Goal: Transaction & Acquisition: Purchase product/service

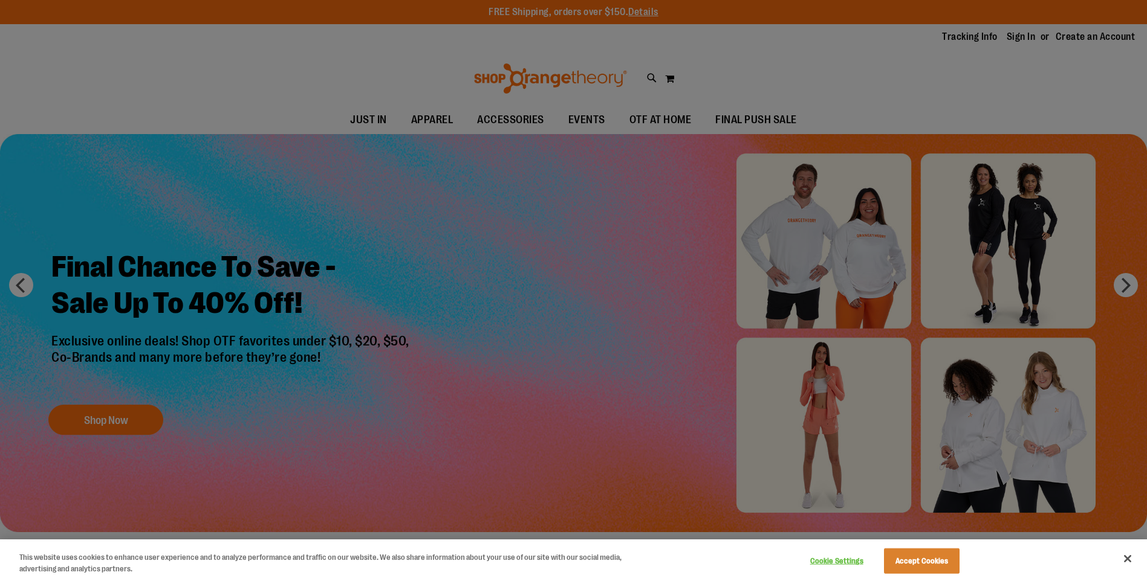
click at [563, 271] on div at bounding box center [573, 290] width 1147 height 581
click at [143, 419] on div at bounding box center [573, 290] width 1147 height 581
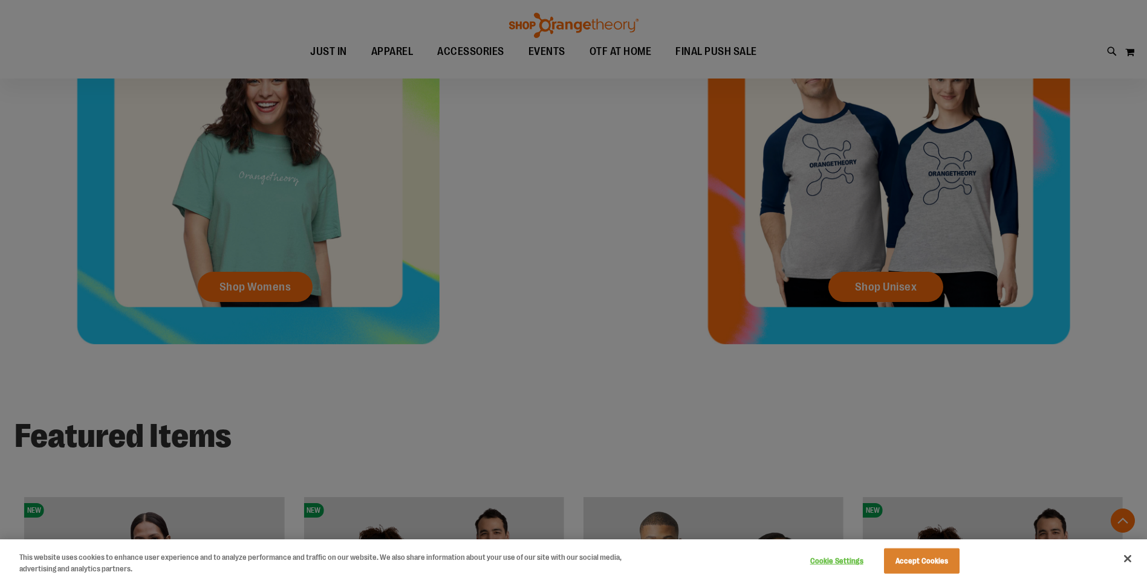
scroll to position [664, 0]
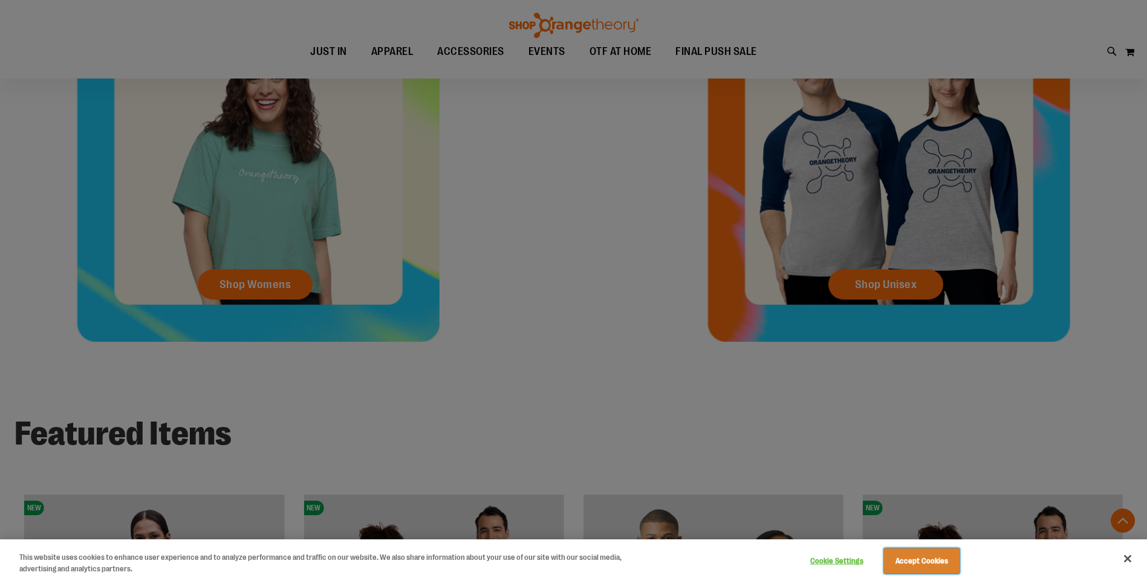
click at [890, 563] on button "Accept Cookies" at bounding box center [922, 561] width 76 height 25
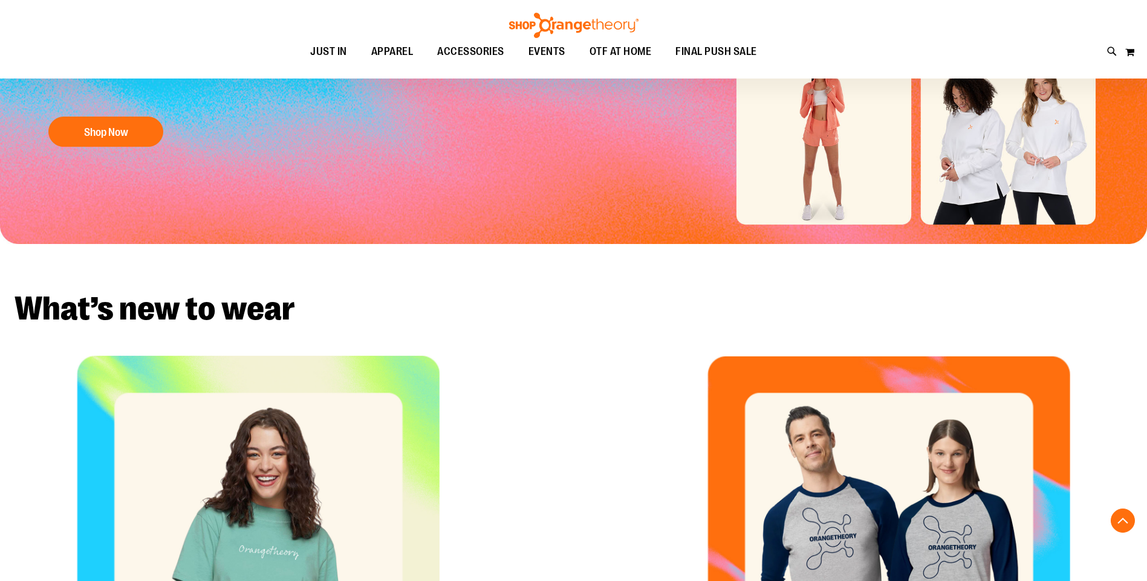
scroll to position [0, 0]
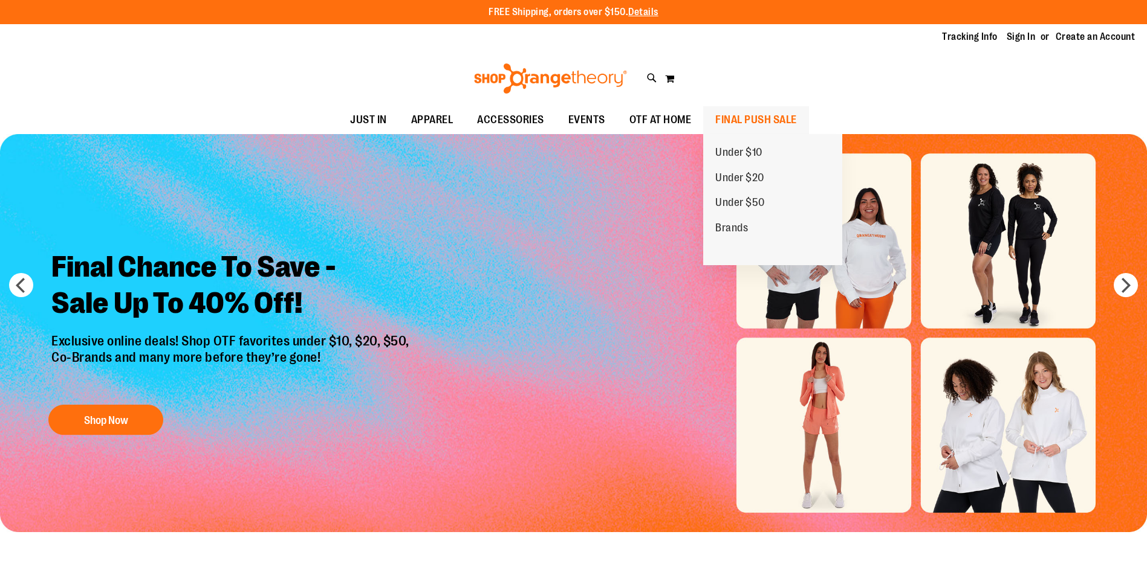
click at [733, 121] on span "FINAL PUSH SALE" at bounding box center [756, 119] width 82 height 27
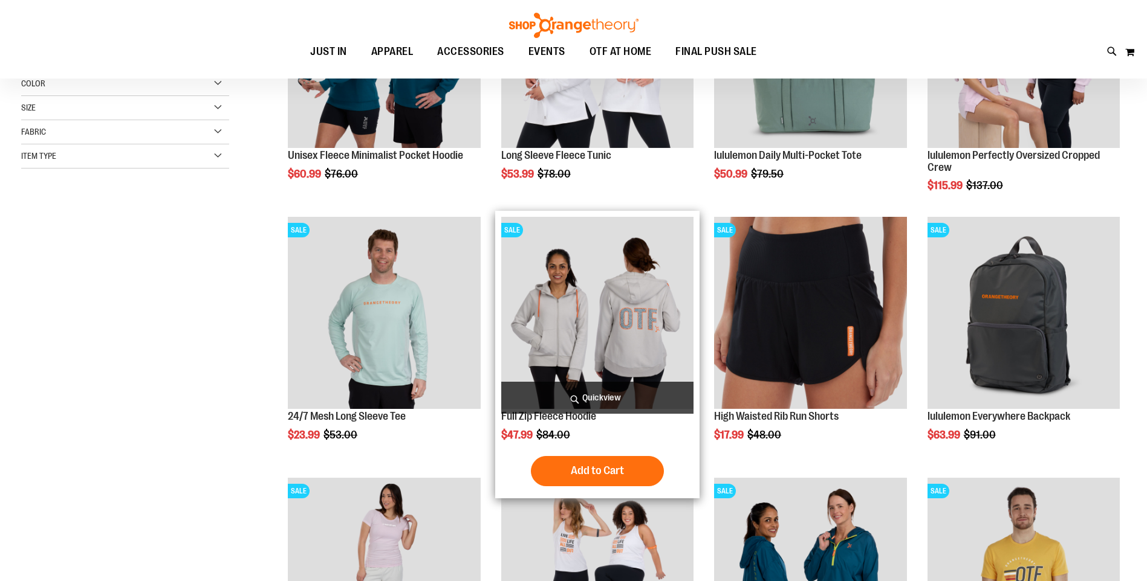
scroll to position [302, 0]
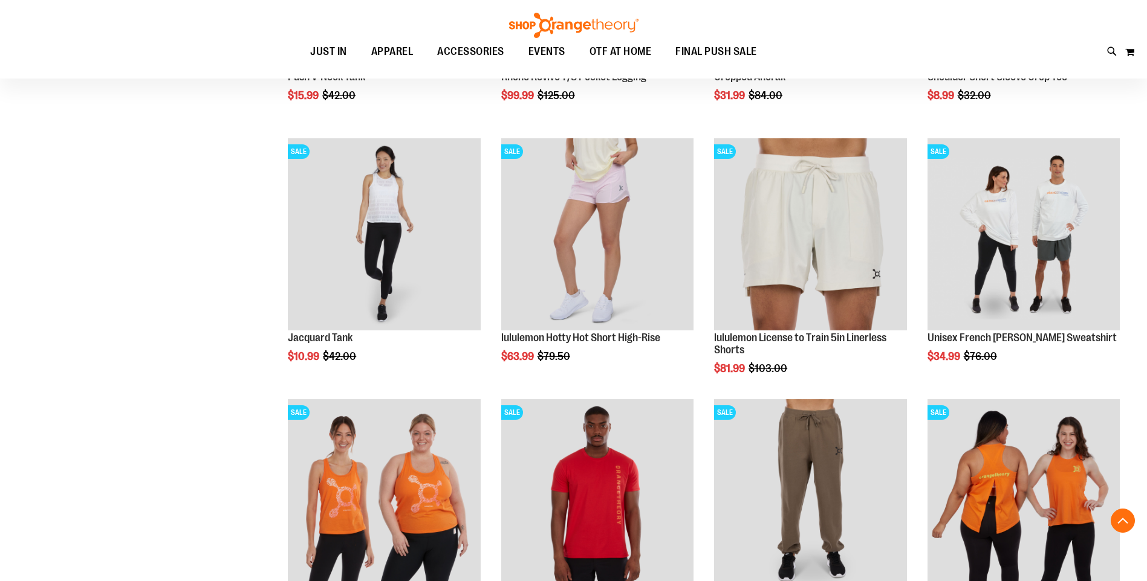
scroll to position [1208, 0]
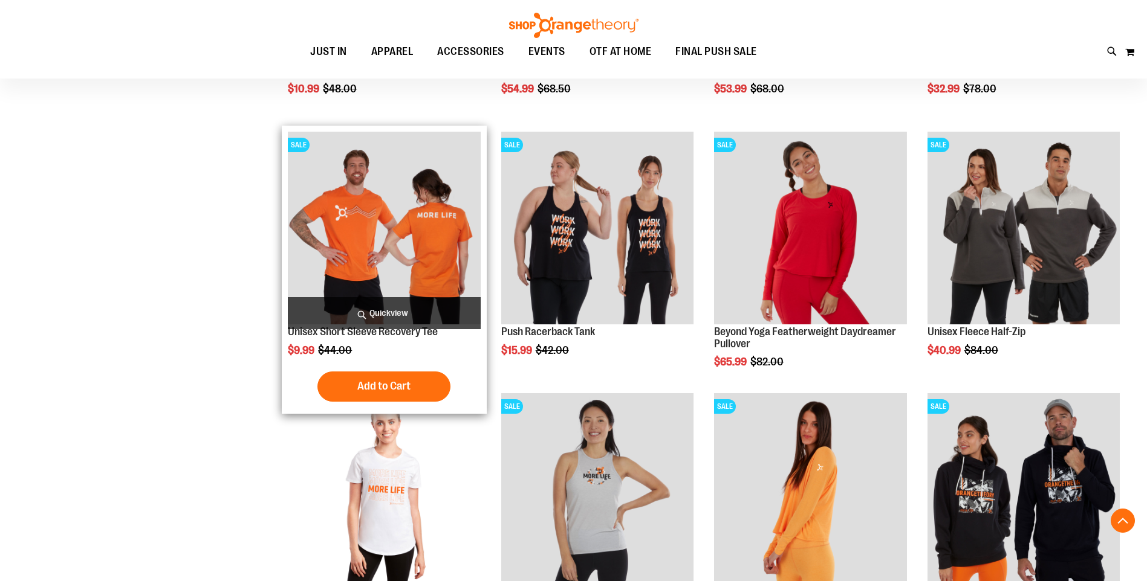
scroll to position [2175, 0]
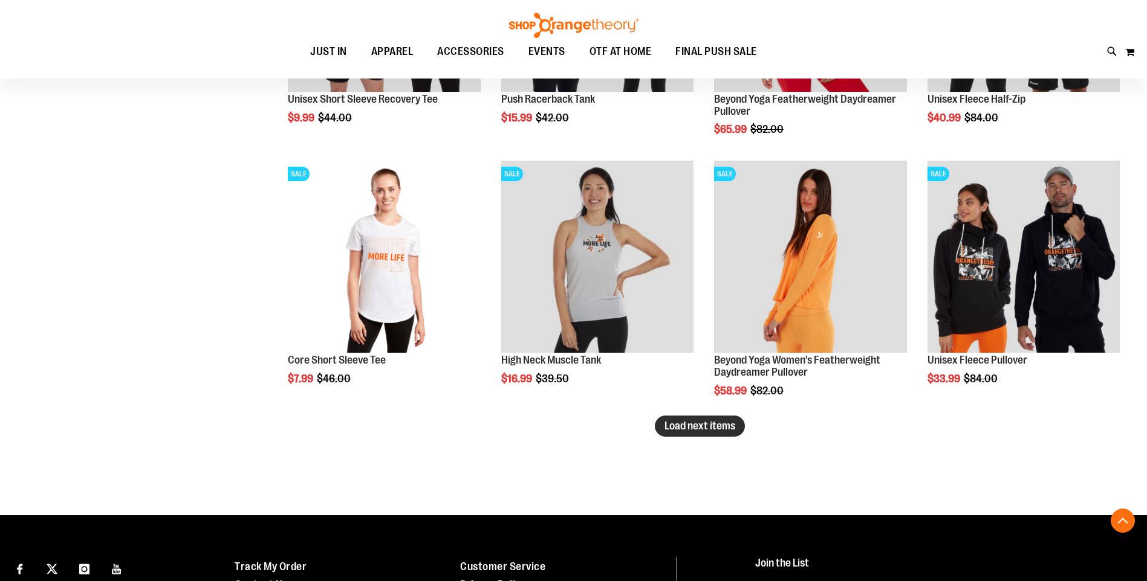
click at [661, 424] on button "Load next items" at bounding box center [700, 426] width 90 height 21
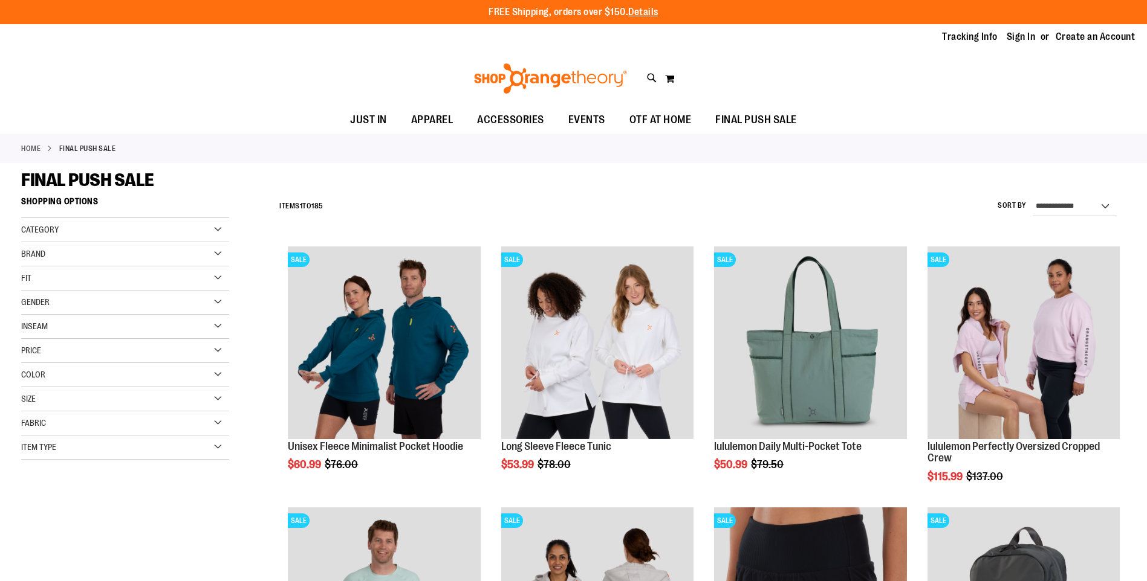
click at [201, 303] on div "Gender" at bounding box center [125, 303] width 208 height 24
click at [28, 328] on link "Men 11 items" at bounding box center [117, 327] width 199 height 13
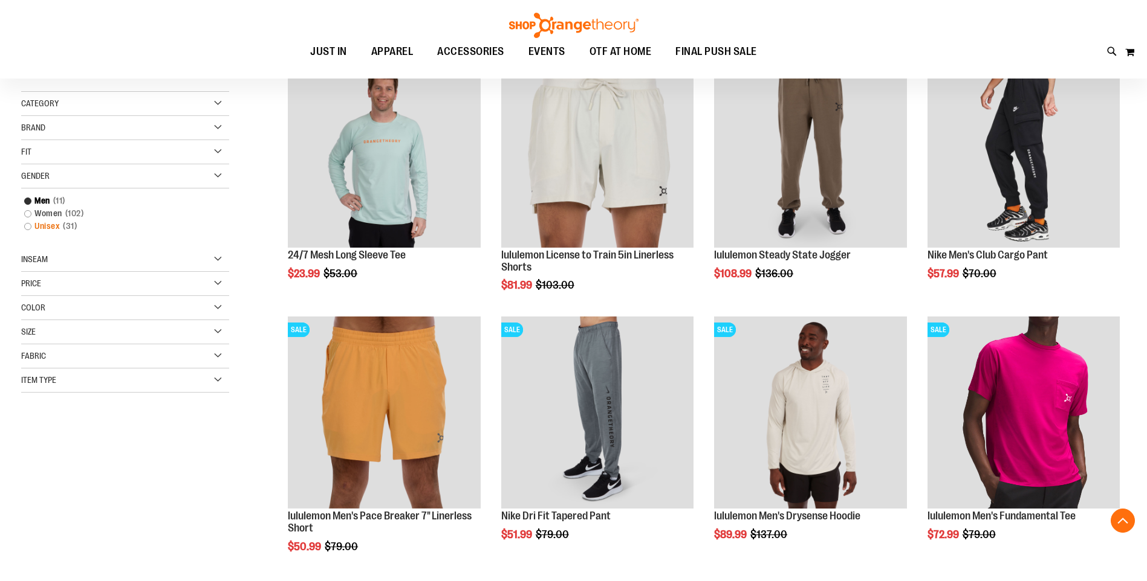
click at [26, 228] on link "Unisex 31 items" at bounding box center [117, 226] width 199 height 13
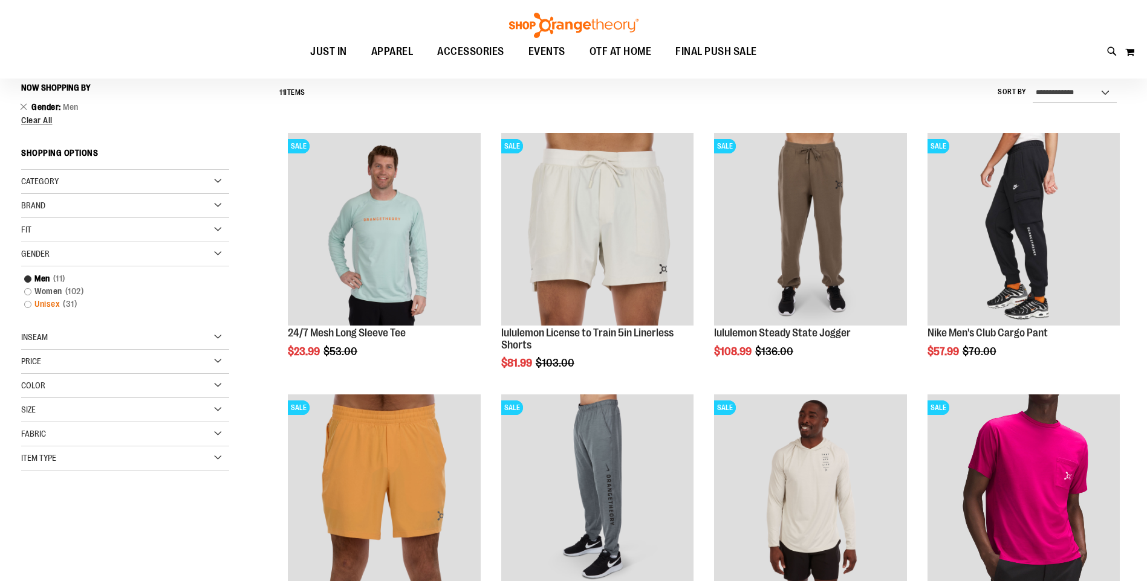
scroll to position [112, 0]
click at [27, 307] on link "Unisex 31 items" at bounding box center [117, 305] width 199 height 13
click at [45, 307] on link "Unisex 31 items" at bounding box center [117, 305] width 199 height 13
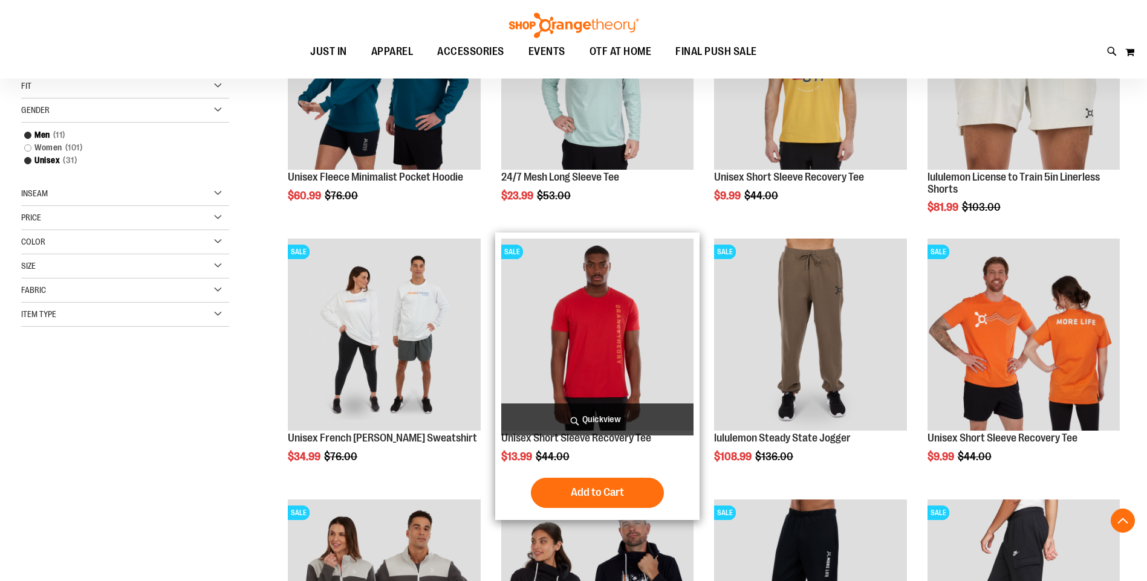
scroll to position [294, 0]
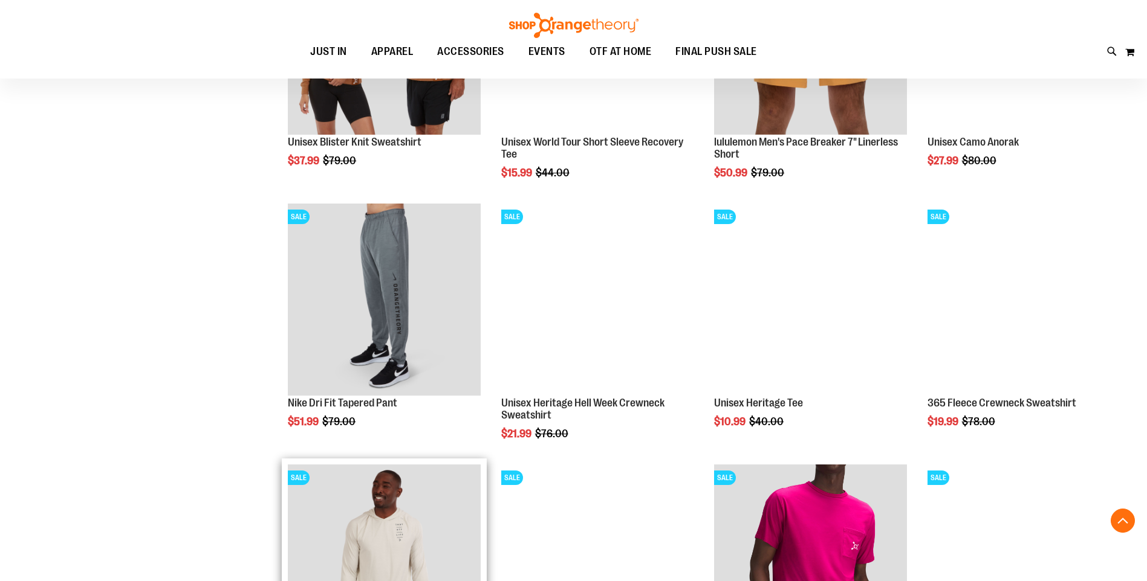
scroll to position [1148, 0]
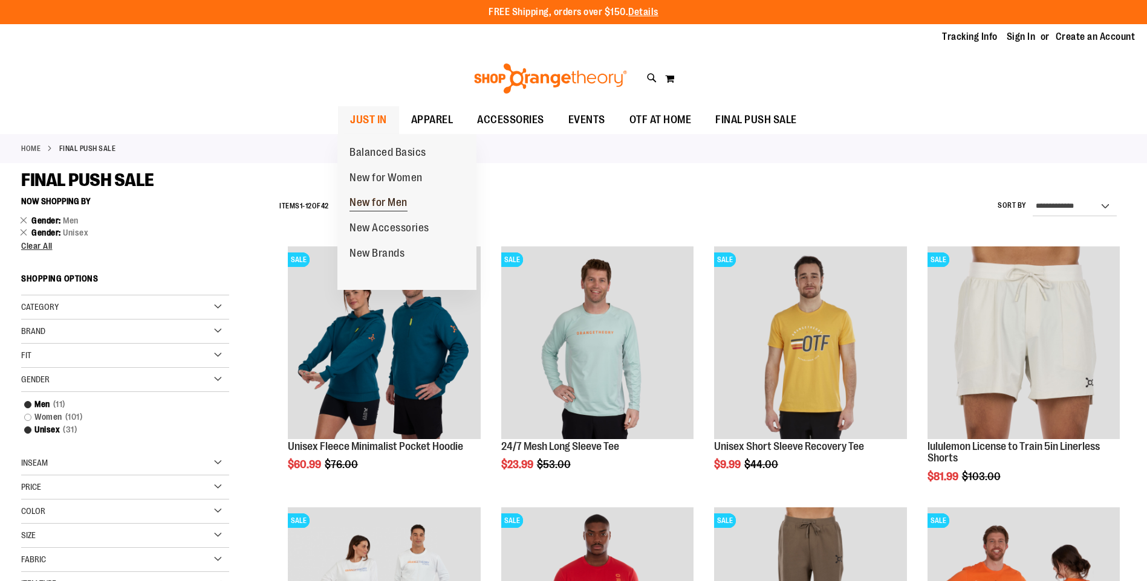
click at [378, 200] on span "New for Men" at bounding box center [378, 203] width 58 height 15
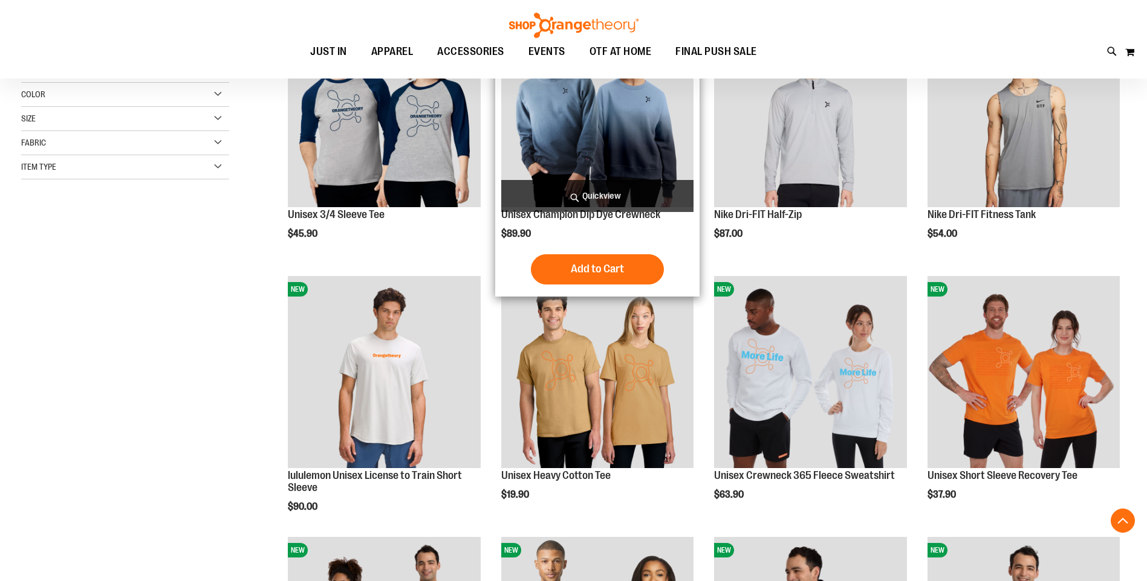
scroll to position [241, 0]
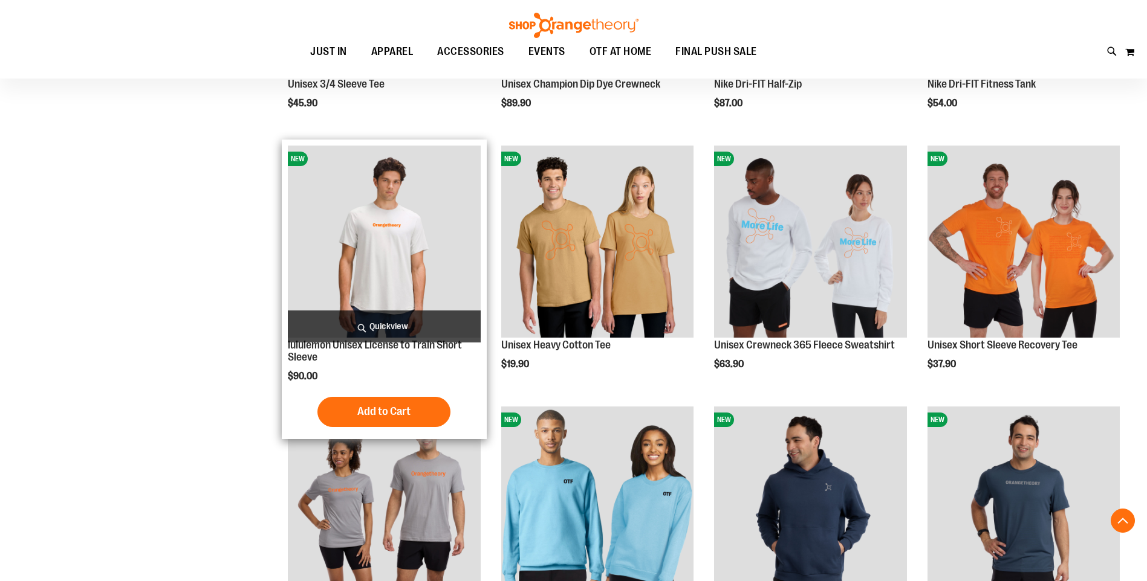
scroll to position [131, 0]
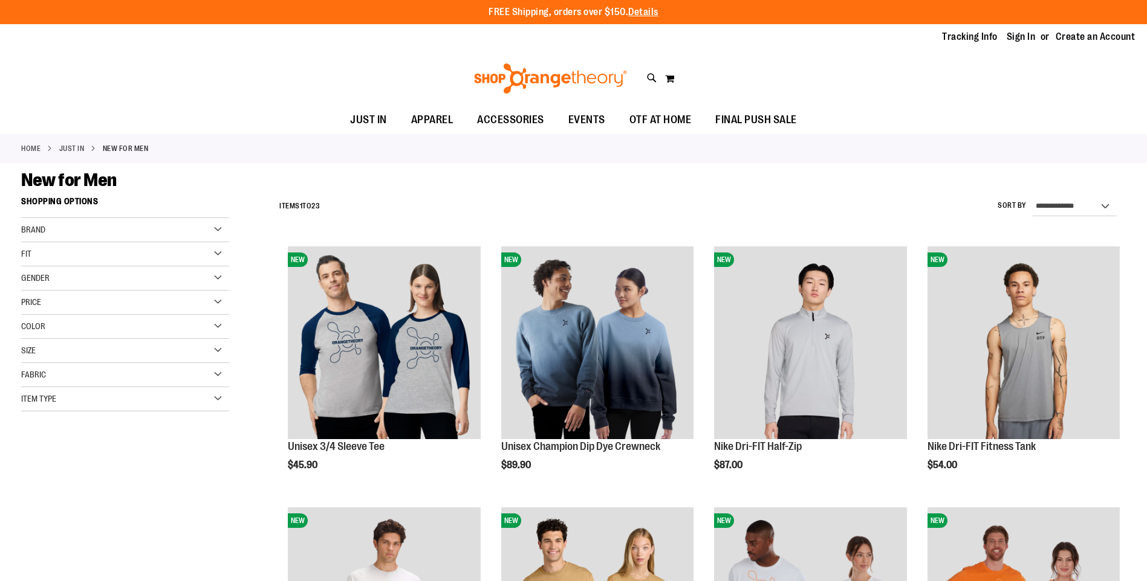
click at [216, 278] on div "Gender" at bounding box center [125, 279] width 208 height 24
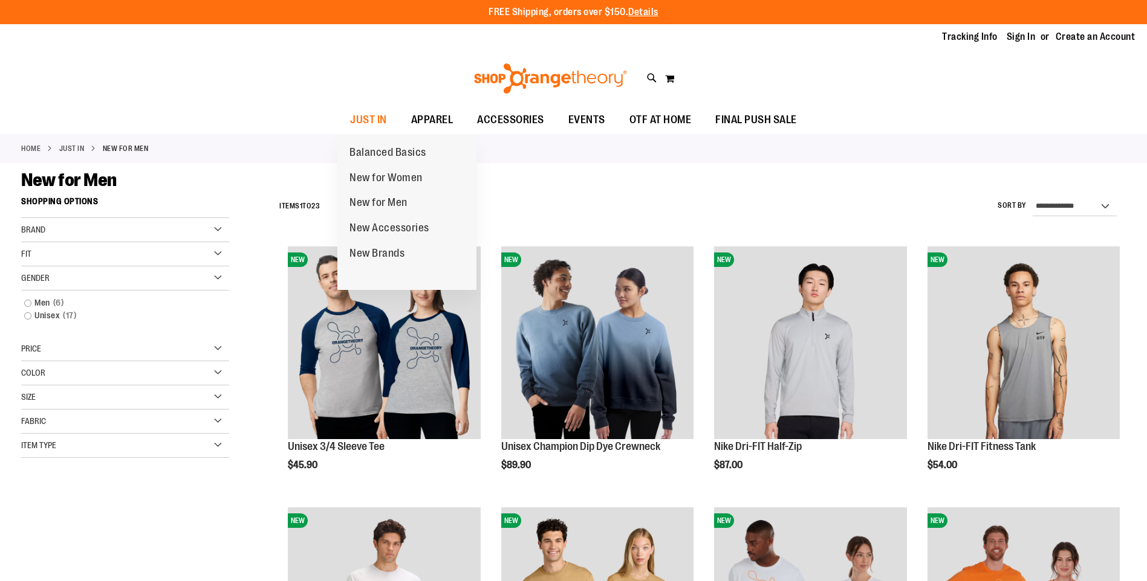
click at [392, 197] on span "New for Men" at bounding box center [378, 203] width 58 height 15
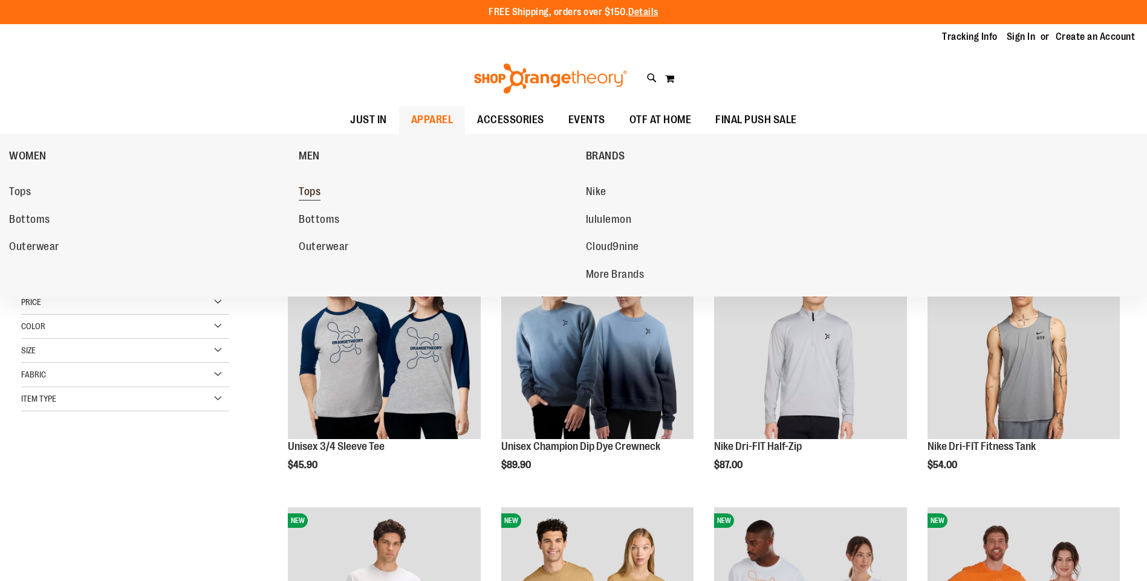
click at [317, 193] on span "Tops" at bounding box center [310, 193] width 22 height 15
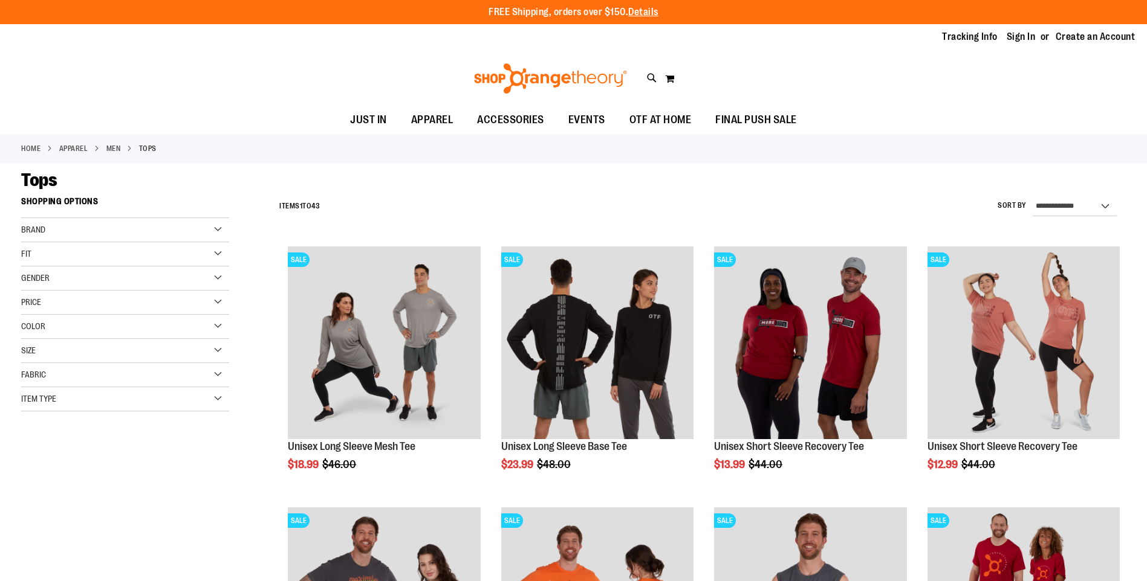
click at [218, 280] on div "Gender" at bounding box center [125, 279] width 208 height 24
click at [44, 304] on link "Men 6 items" at bounding box center [117, 303] width 199 height 13
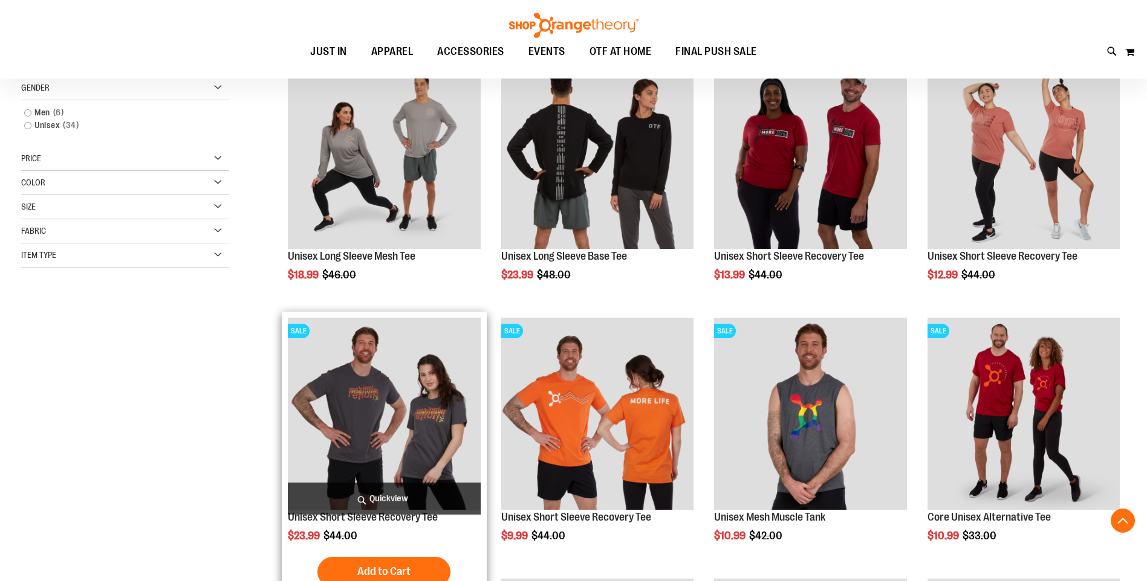
scroll to position [191, 0]
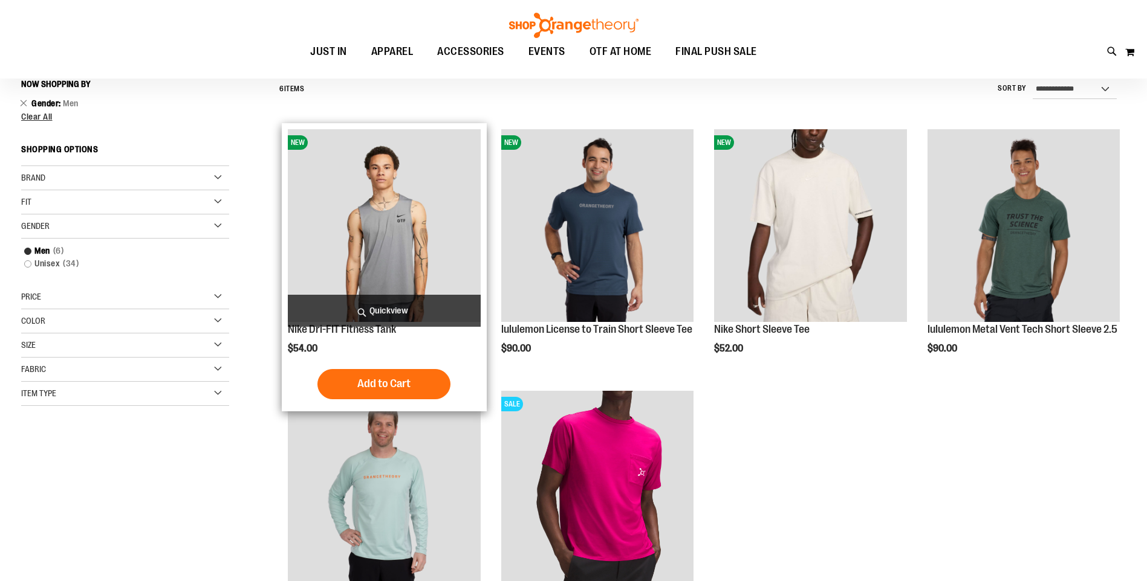
scroll to position [10, 0]
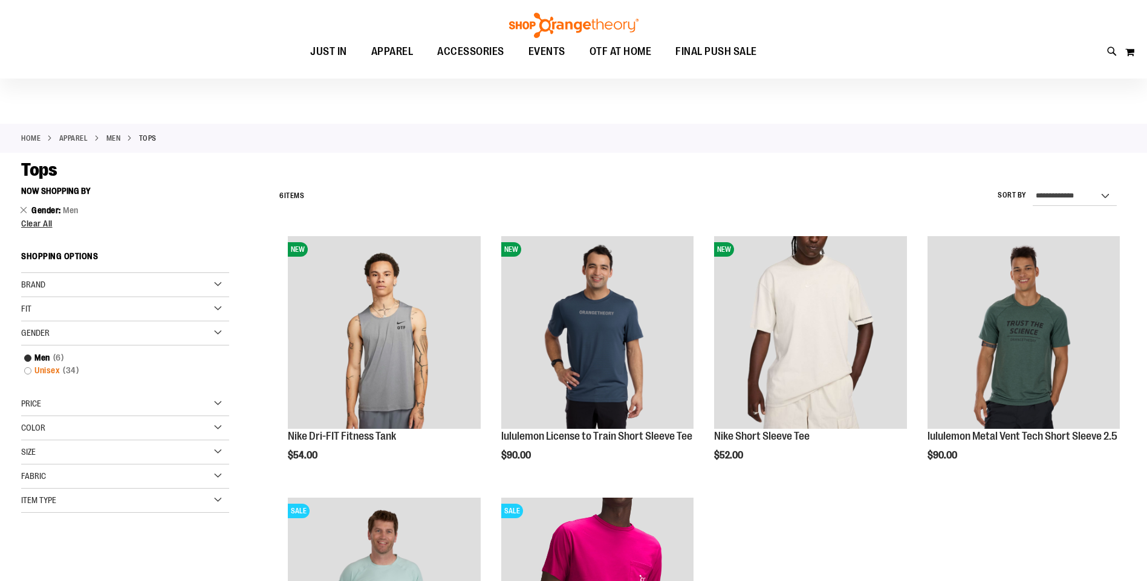
click at [41, 370] on link "Unisex 34 items" at bounding box center [117, 370] width 199 height 13
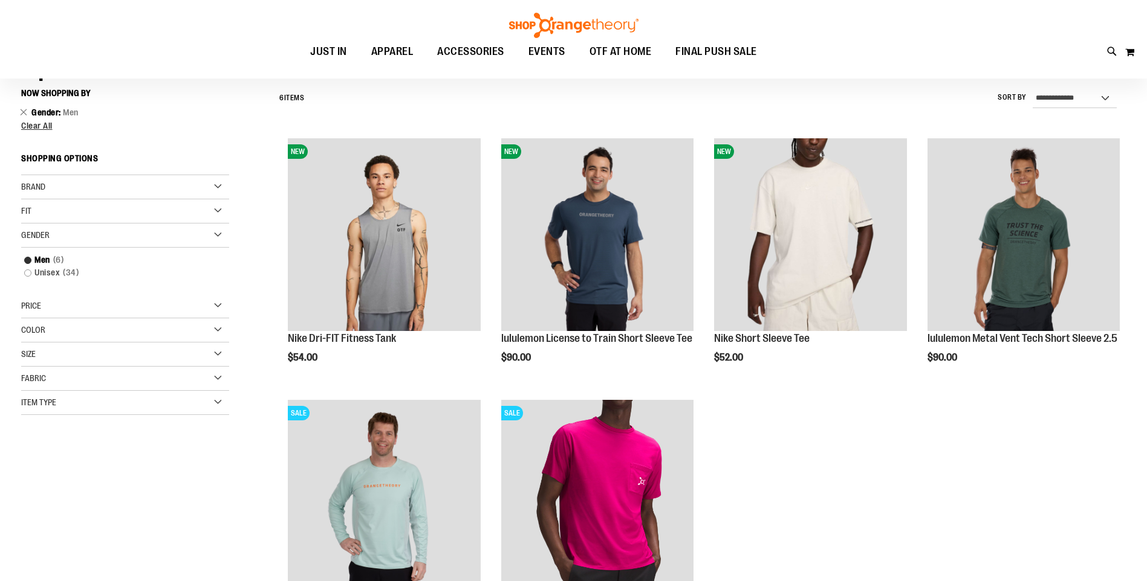
scroll to position [112, 0]
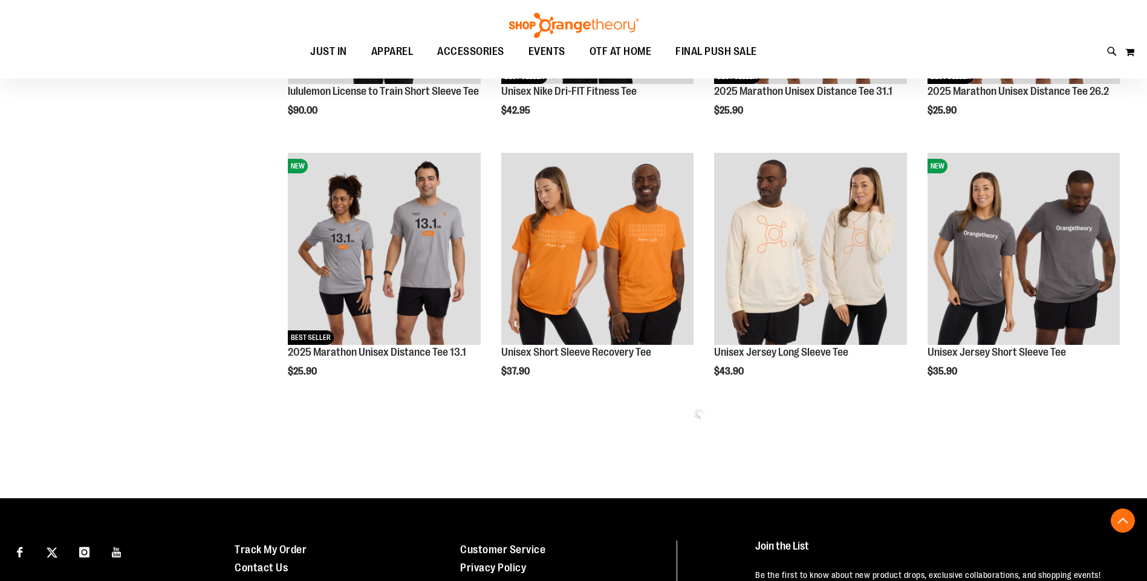
scroll to position [1543, 0]
